Goal: Navigation & Orientation: Find specific page/section

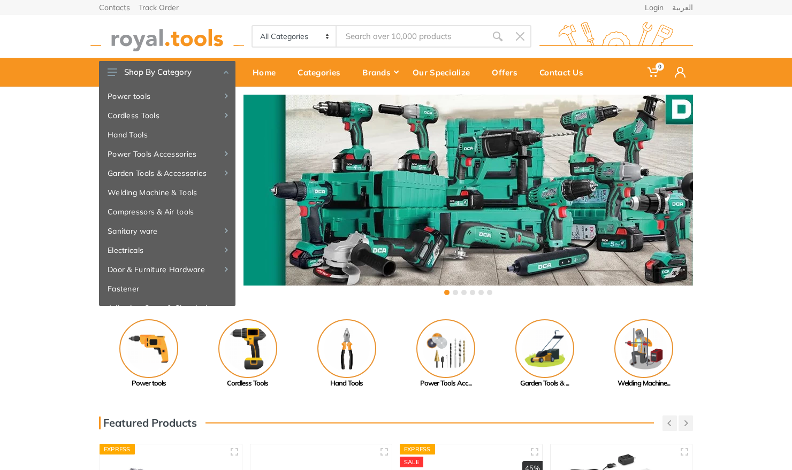
click at [54, 132] on div "‹ ›" at bounding box center [396, 196] width 792 height 219
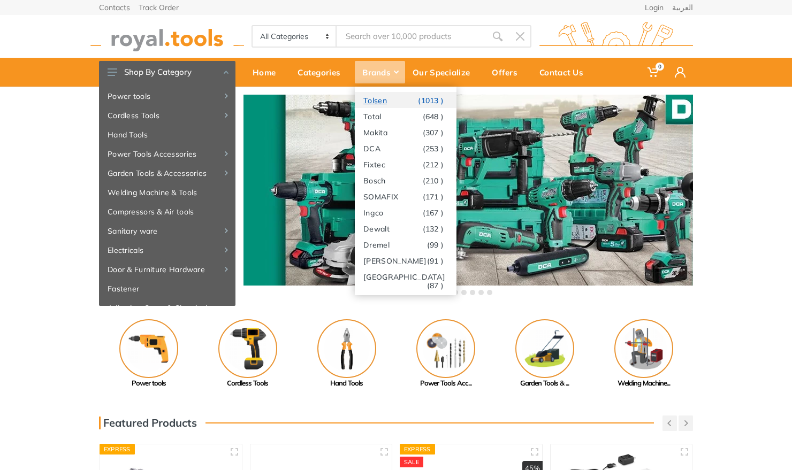
click at [383, 96] on link "Tolsen (1013 )" at bounding box center [406, 100] width 102 height 16
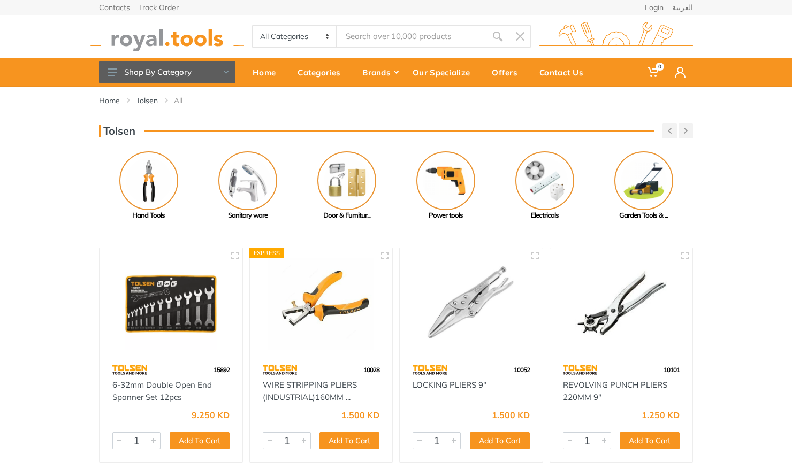
scroll to position [51, 0]
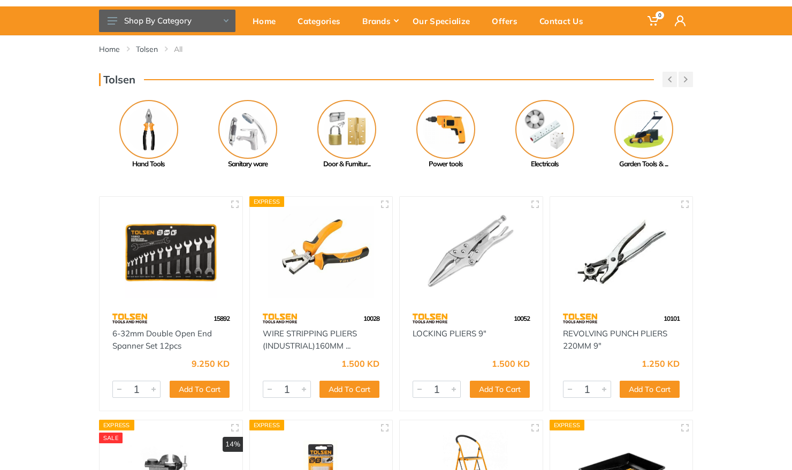
click at [166, 268] on img at bounding box center [171, 253] width 124 height 93
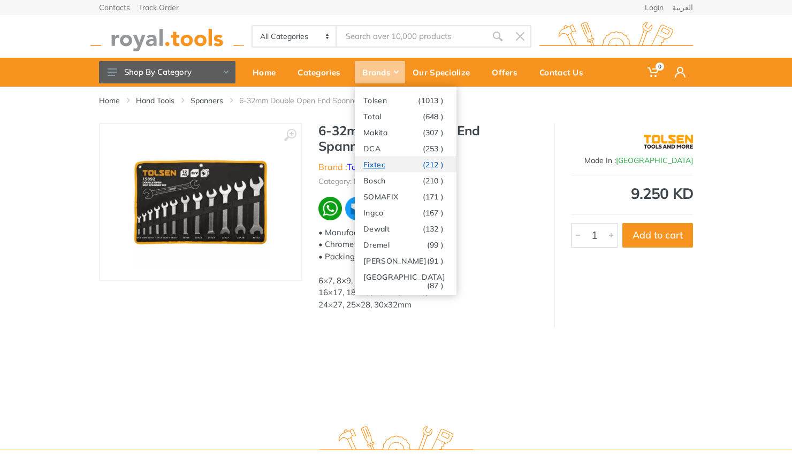
click at [385, 169] on link "Fixtec (212 )" at bounding box center [406, 164] width 102 height 16
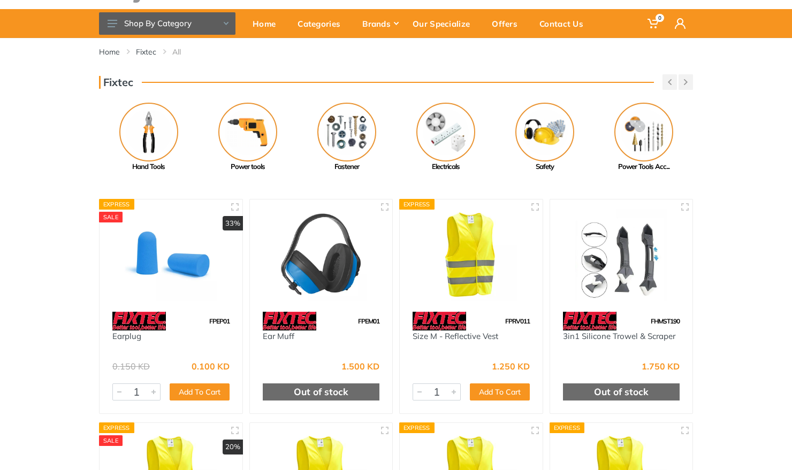
scroll to position [94, 0]
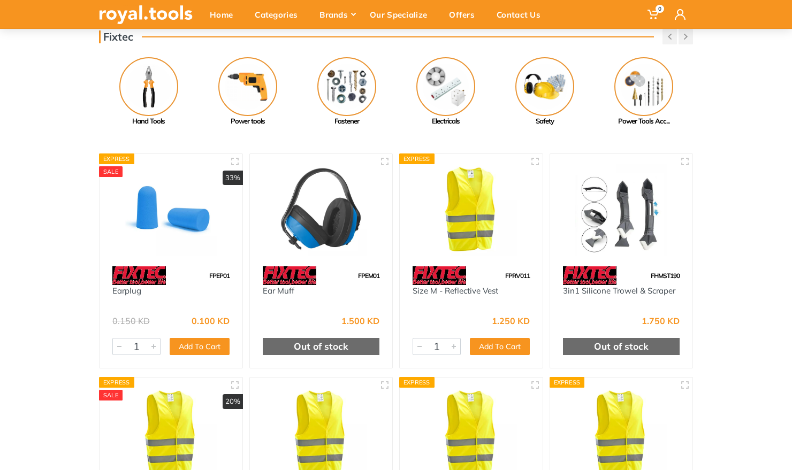
click at [302, 233] on img at bounding box center [322, 210] width 124 height 93
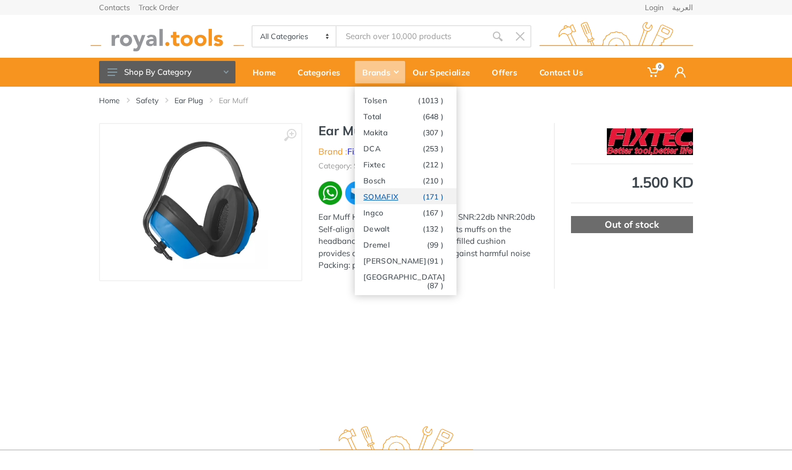
click at [394, 193] on link "SOMAFIX (171 )" at bounding box center [406, 196] width 102 height 16
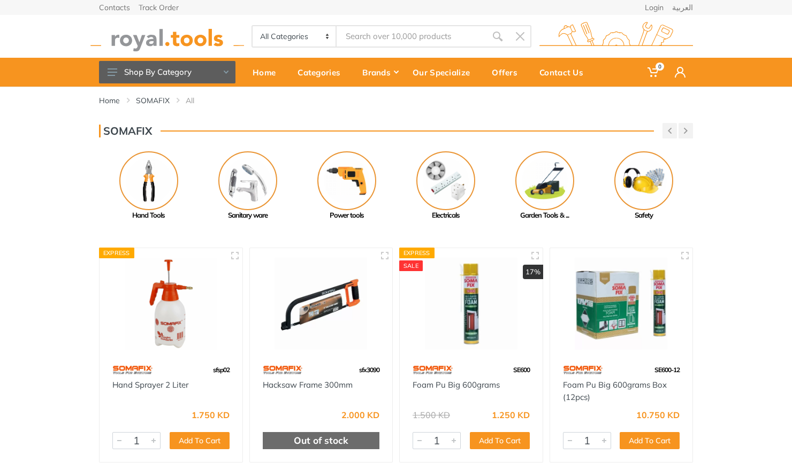
click at [200, 287] on img at bounding box center [171, 304] width 124 height 93
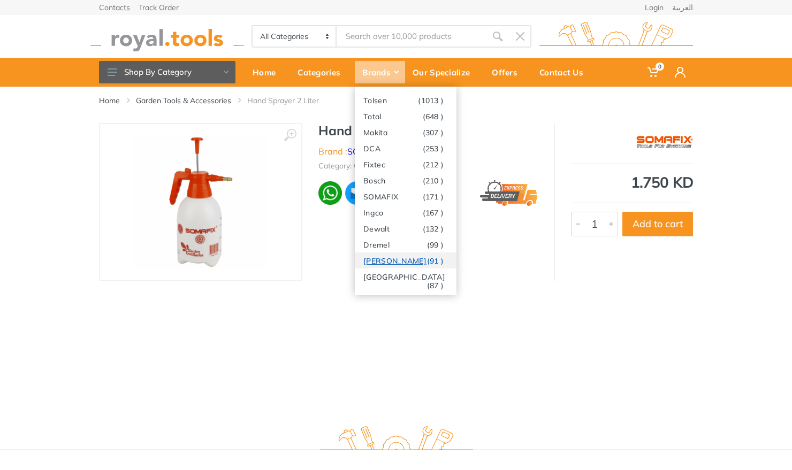
click at [382, 266] on link "Stanley (91 )" at bounding box center [406, 261] width 102 height 16
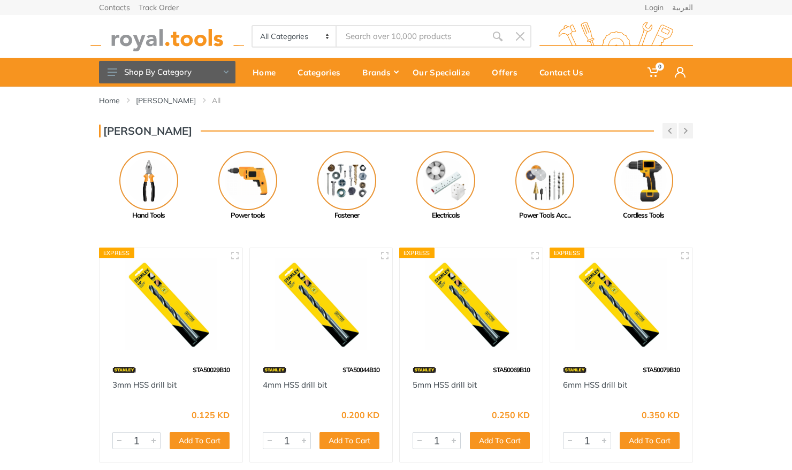
click at [177, 312] on img at bounding box center [171, 304] width 124 height 93
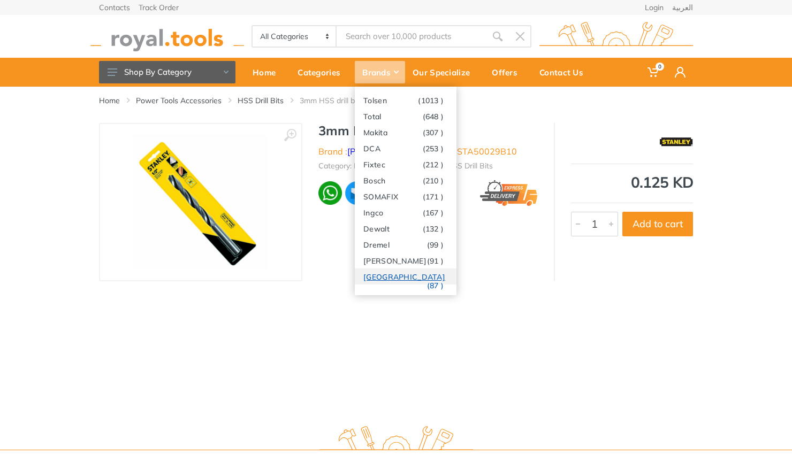
click at [385, 274] on link "[GEOGRAPHIC_DATA] (87 )" at bounding box center [406, 277] width 102 height 16
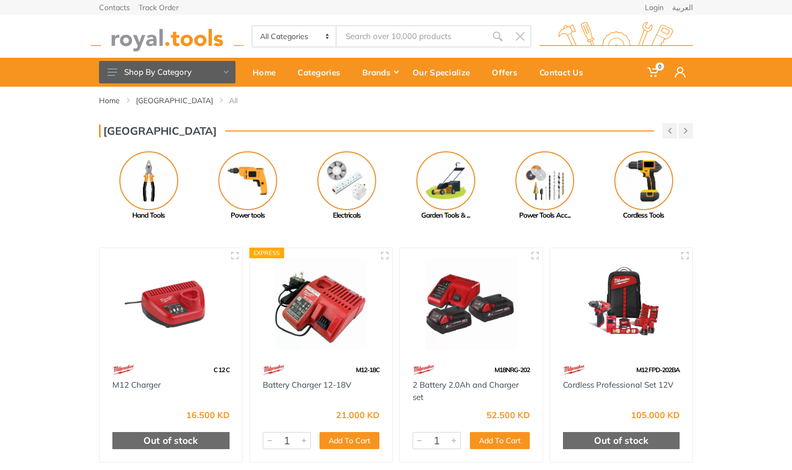
click at [458, 289] on img at bounding box center [471, 304] width 124 height 93
